Goal: Transaction & Acquisition: Purchase product/service

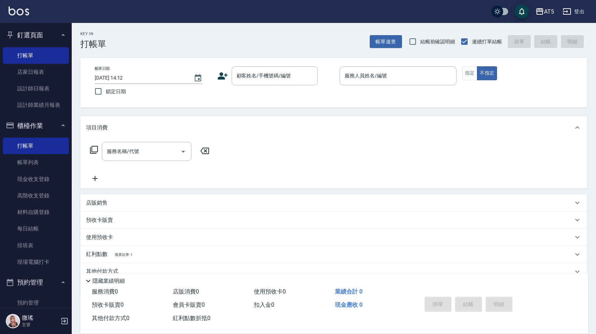
scroll to position [143, 0]
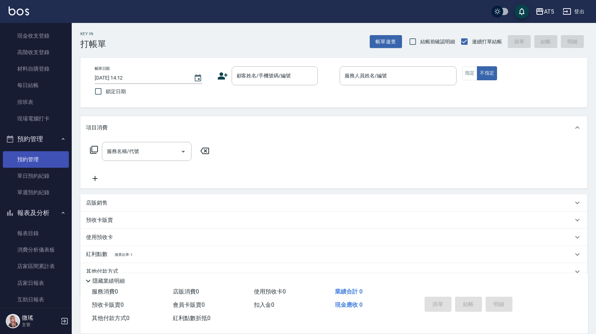
click at [41, 158] on link "預約管理" at bounding box center [36, 159] width 66 height 17
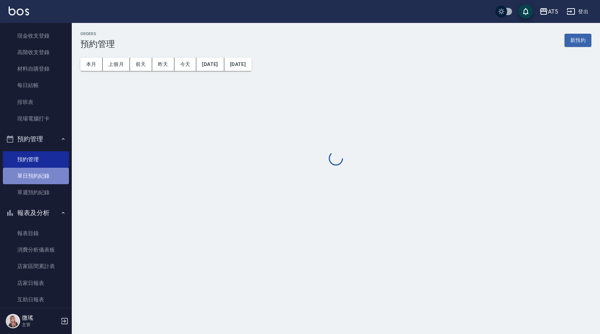
click at [37, 174] on link "單日預約紀錄" at bounding box center [36, 176] width 66 height 17
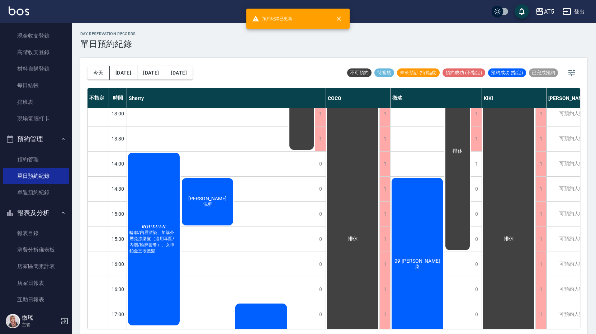
scroll to position [143, 0]
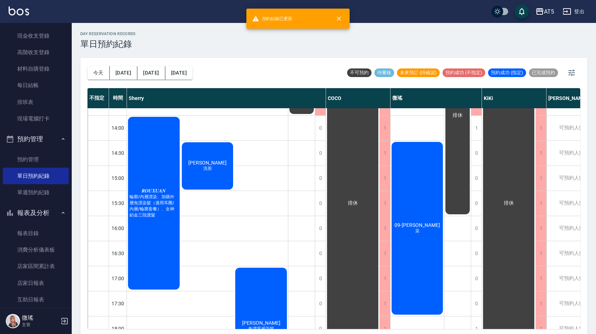
click at [199, 166] on div "[PERSON_NAME]剪" at bounding box center [208, 166] width 54 height 50
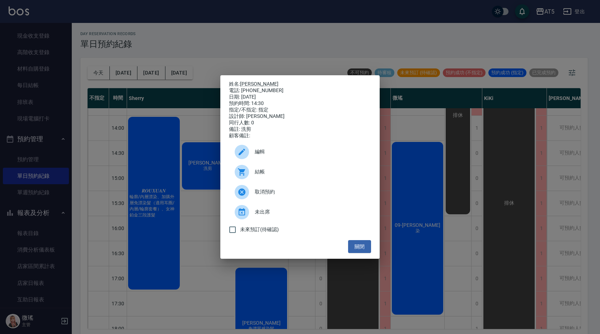
click at [271, 180] on div "結帳" at bounding box center [300, 172] width 142 height 20
click at [49, 77] on div "姓名: [PERSON_NAME] 電話: [PHONE_NUMBER] 日期: [DATE] 預約時間: 14:30 指定/不指定: 指定 設計師: [PE…" at bounding box center [300, 167] width 600 height 334
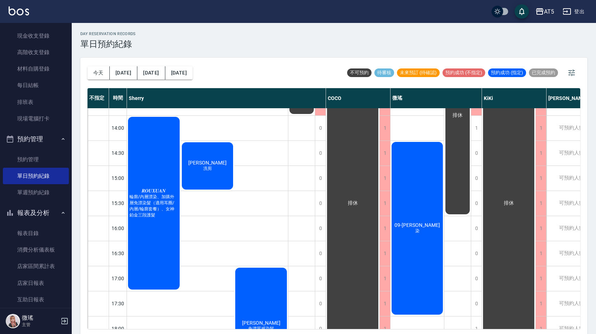
scroll to position [215, 0]
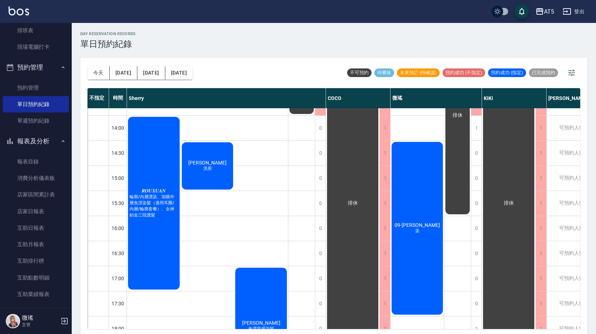
click at [34, 139] on button "報表及分析" at bounding box center [36, 141] width 66 height 19
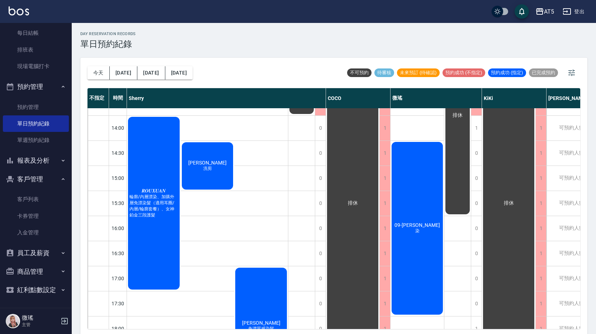
scroll to position [2, 0]
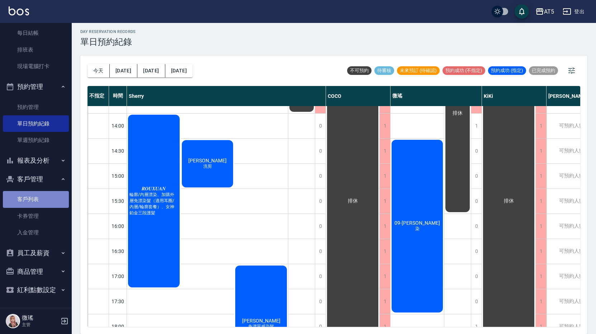
click at [45, 193] on link "客戶列表" at bounding box center [36, 199] width 66 height 17
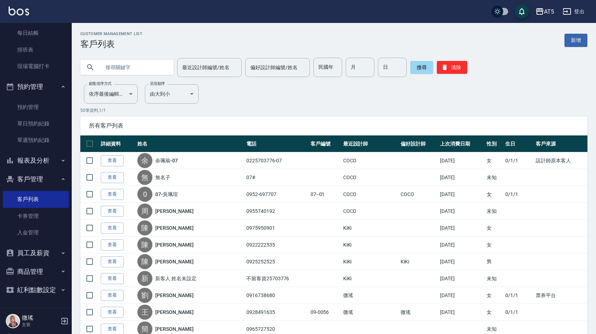
click at [99, 67] on div at bounding box center [126, 67] width 93 height 15
click at [104, 67] on input "text" at bounding box center [133, 67] width 67 height 19
paste input "0988079055"
type input "0988079055"
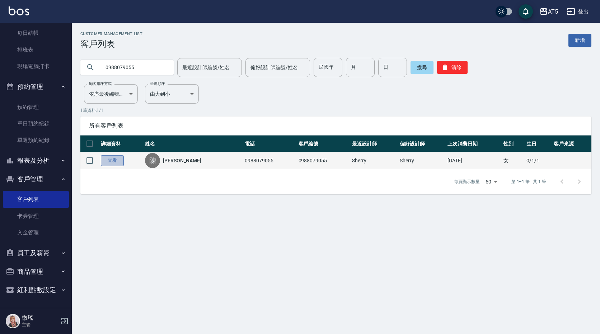
click at [118, 161] on link "查看" at bounding box center [112, 160] width 23 height 11
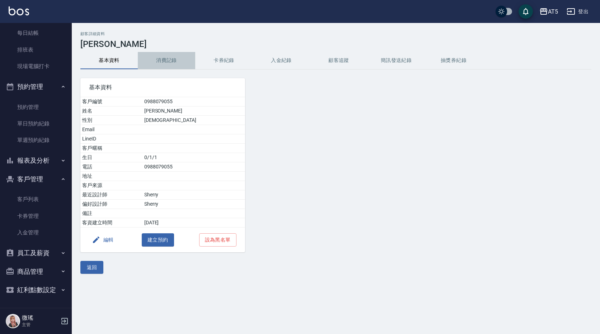
click at [165, 67] on button "消費記錄" at bounding box center [166, 60] width 57 height 17
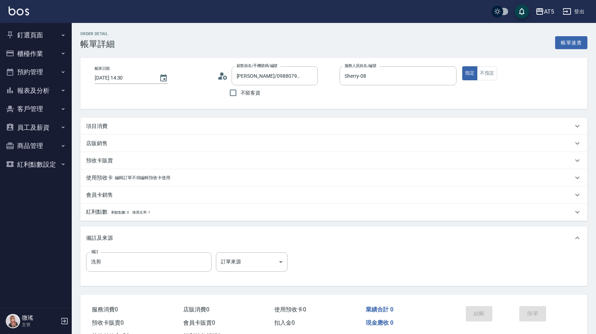
click at [220, 80] on icon at bounding box center [222, 76] width 11 height 11
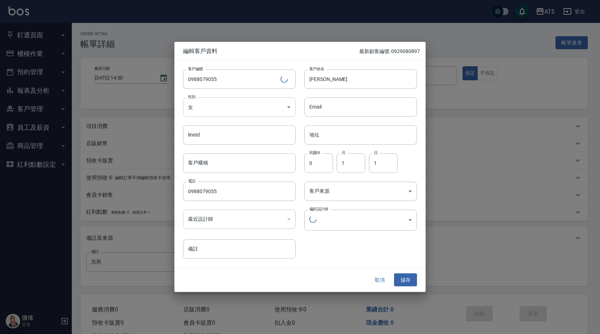
type input "a0d53d4d-1325-4211-b6c1-56bfecdeb045"
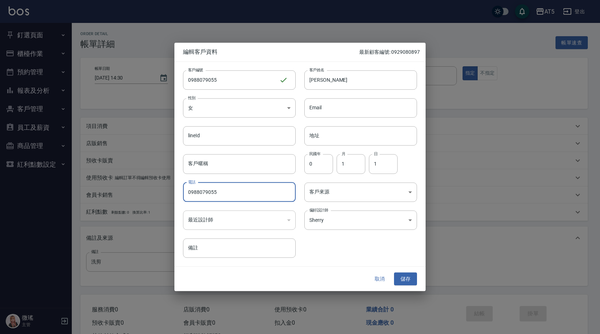
drag, startPoint x: 241, startPoint y: 186, endPoint x: 135, endPoint y: 159, distance: 109.8
click at [0, 209] on html "AT5 登出 釘選頁面 打帳單 店家日報表 設計師日報表 設計師業績月報表 櫃檯作業 打帳單 帳單列表 現金收支登錄 高階收支登錄 材料自購登錄 每日結帳 排…" at bounding box center [300, 180] width 600 height 361
drag, startPoint x: 207, startPoint y: 42, endPoint x: 179, endPoint y: 30, distance: 30.4
click at [206, 41] on div at bounding box center [300, 167] width 600 height 334
drag, startPoint x: 54, startPoint y: 33, endPoint x: 60, endPoint y: 32, distance: 5.8
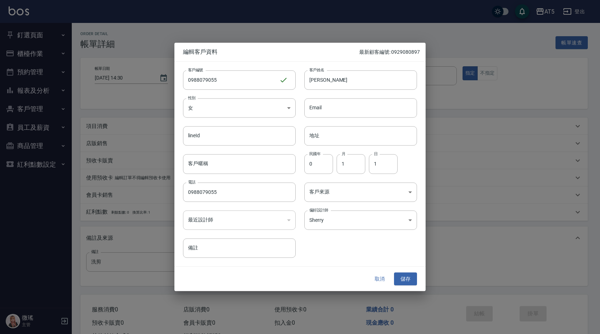
click at [55, 33] on div at bounding box center [300, 167] width 600 height 334
drag, startPoint x: 250, startPoint y: 76, endPoint x: 0, endPoint y: 75, distance: 250.1
click at [0, 75] on div "編輯客戶資料 最新顧客編號: 0929080897 客戶編號 0988079055 ​ 客戶編號 客戶姓名 陳姿羽 客戶姓名 性別 女 FEMALE 性別 E…" at bounding box center [300, 167] width 600 height 334
click at [379, 275] on button "取消" at bounding box center [379, 279] width 23 height 13
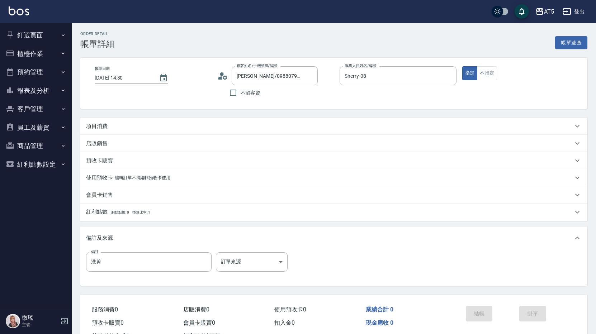
click at [212, 129] on div "項目消費" at bounding box center [329, 127] width 487 height 8
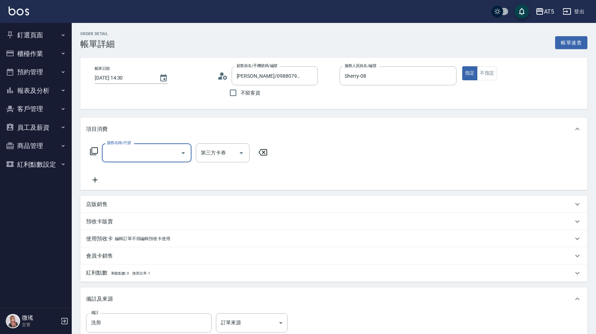
click at [118, 147] on input "服務名稱/代號" at bounding box center [141, 153] width 72 height 13
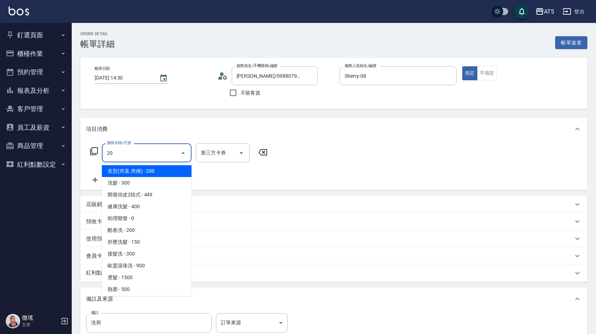
type input "201"
type input "30"
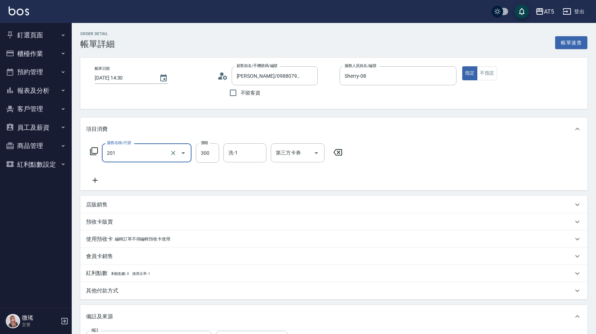
type input "洗髮(201)"
type input "sandy-03"
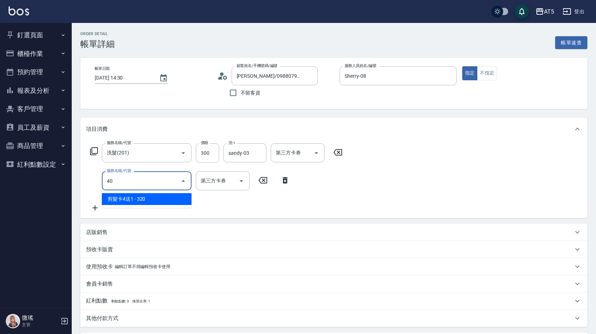
type input "401"
type input "70"
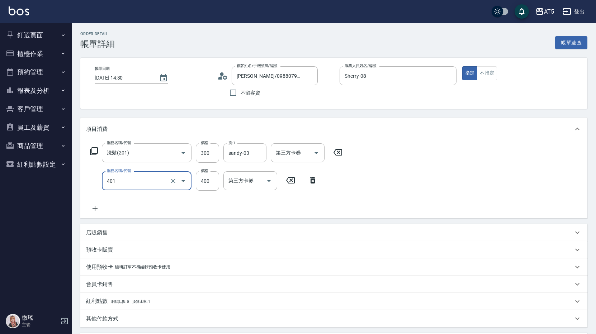
type input "剪髮(401)"
type input "30"
type input "60"
type input "300"
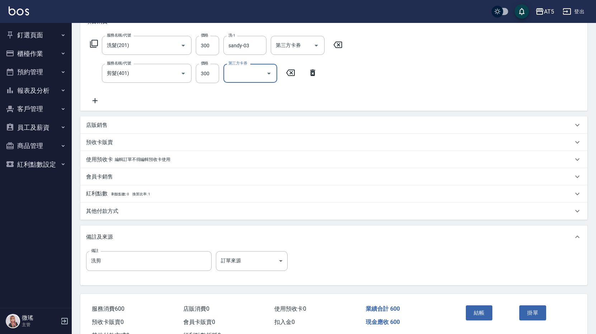
scroll to position [136, 0]
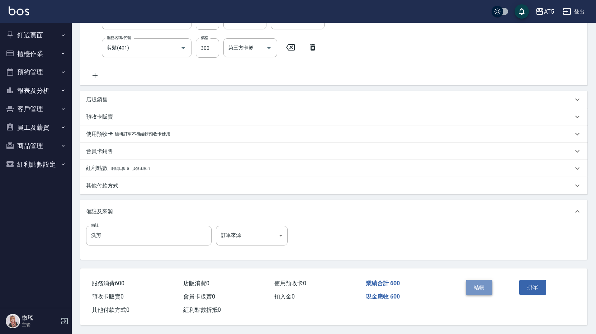
click at [477, 283] on button "結帳" at bounding box center [479, 287] width 27 height 15
